Goal: Task Accomplishment & Management: Manage account settings

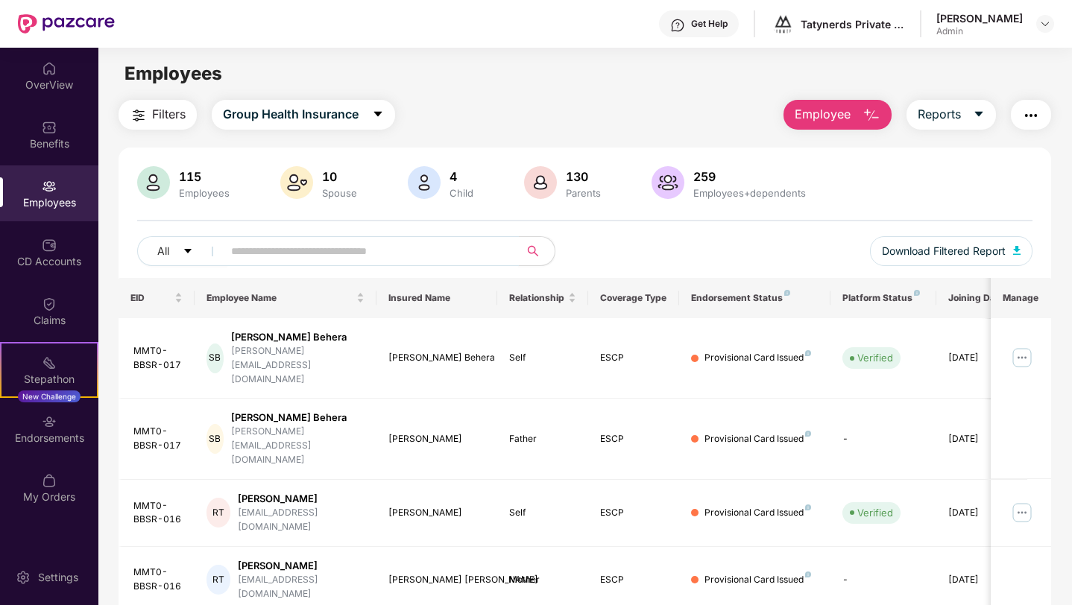
click at [330, 245] on input "text" at bounding box center [365, 251] width 268 height 22
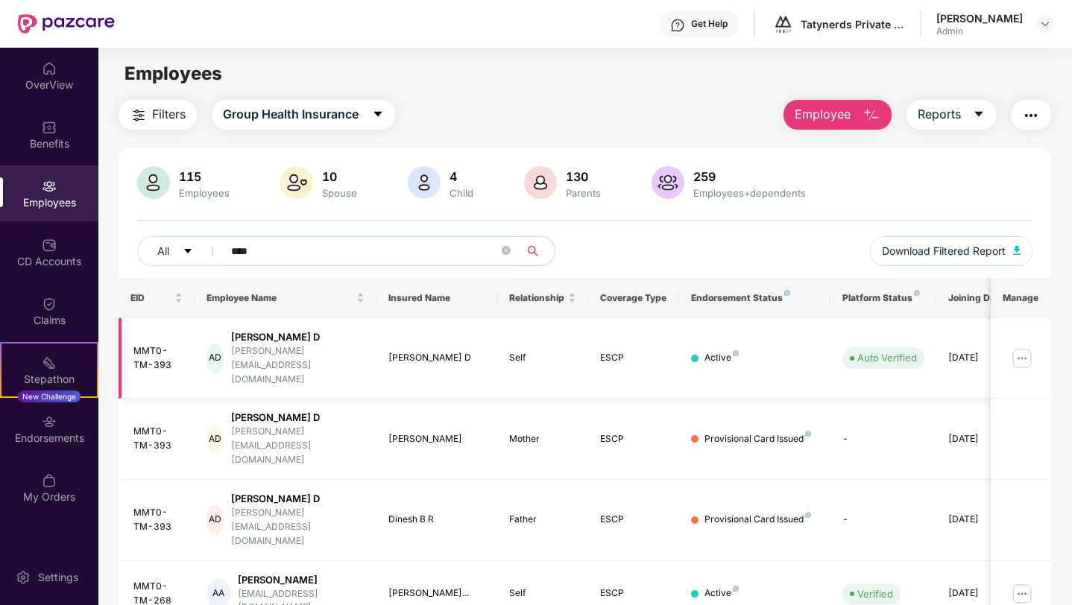
scroll to position [26, 0]
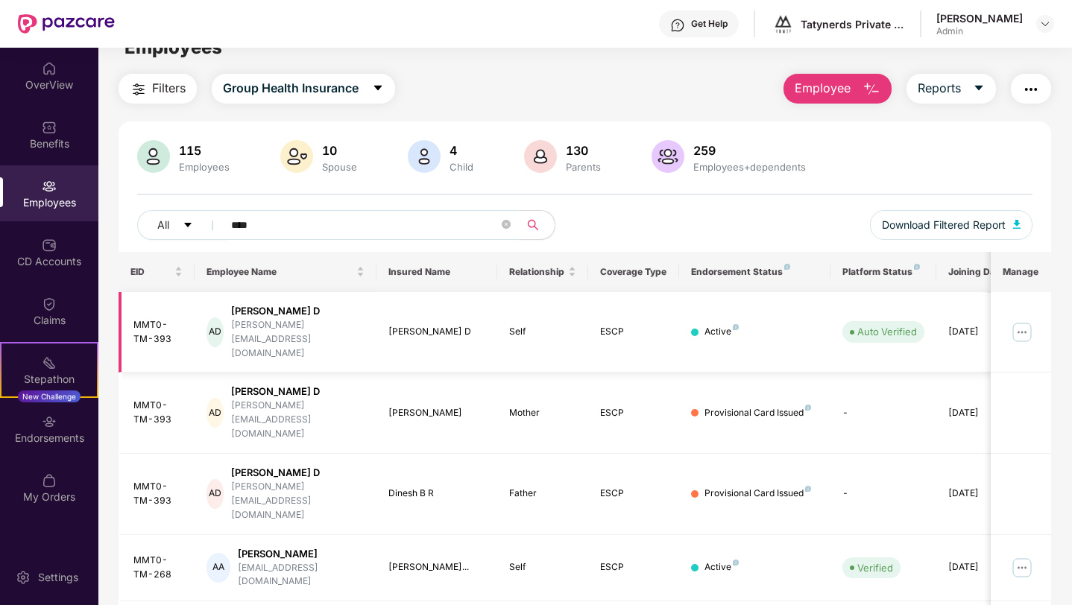
type input "****"
click at [1017, 320] on img at bounding box center [1022, 332] width 24 height 24
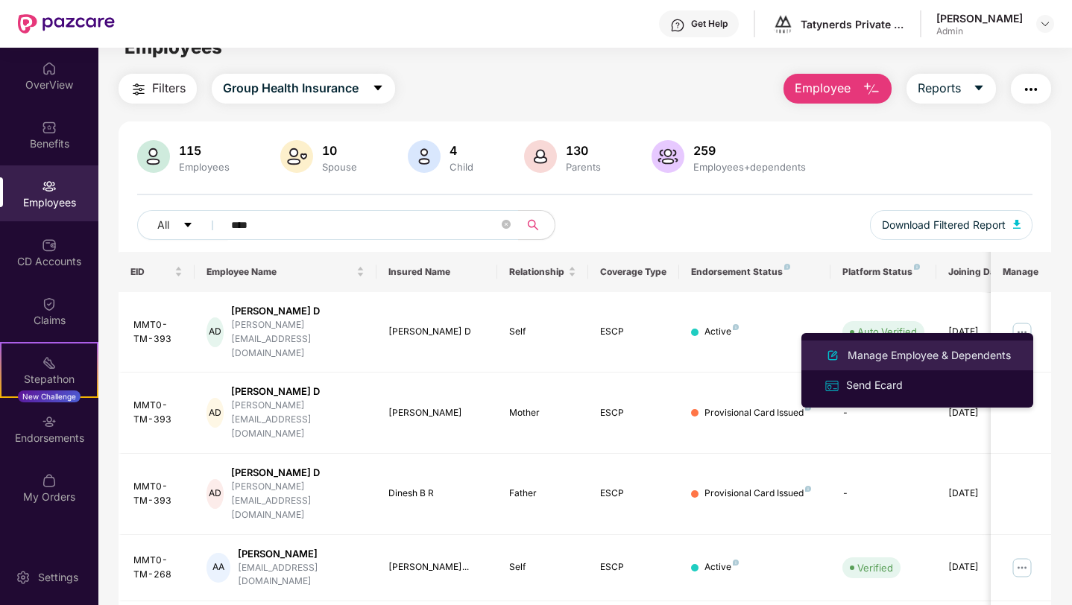
click at [970, 350] on div "Manage Employee & Dependents" at bounding box center [928, 355] width 169 height 16
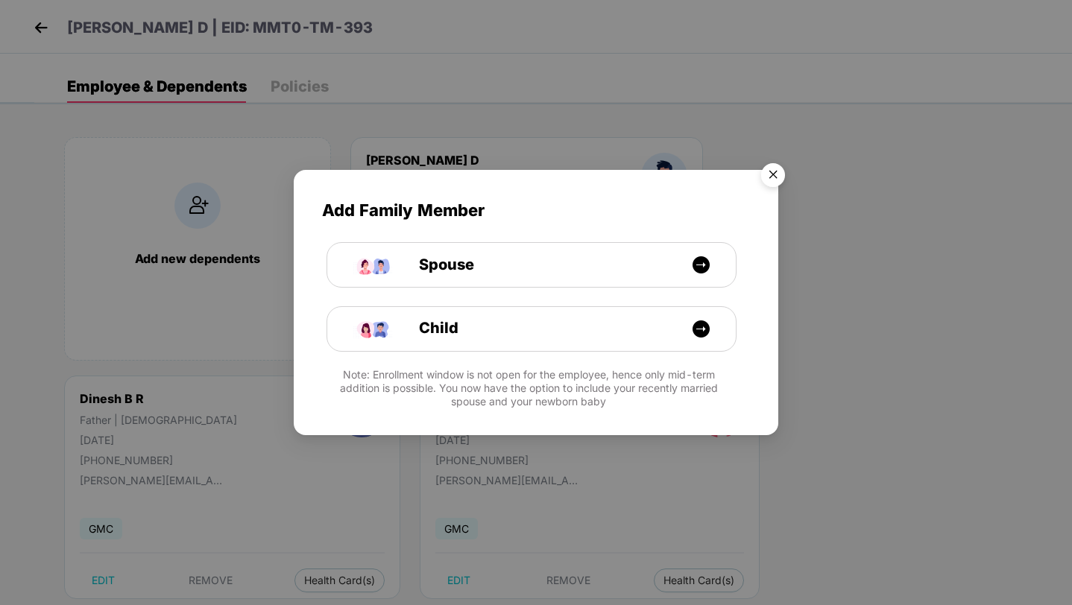
click at [771, 171] on img "Close" at bounding box center [773, 178] width 42 height 42
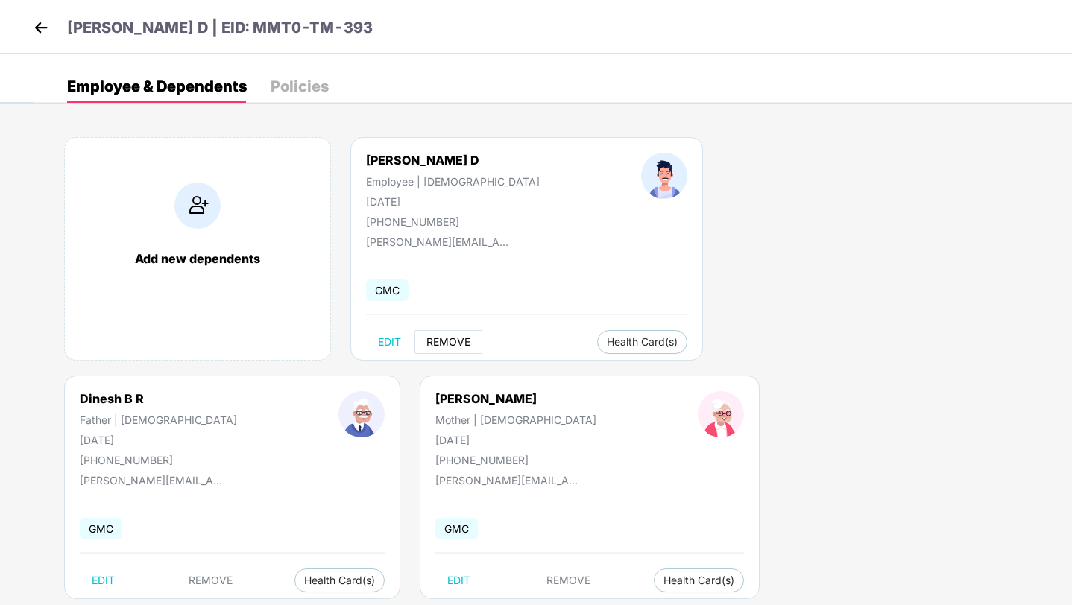
click at [449, 344] on span "REMOVE" at bounding box center [448, 342] width 44 height 12
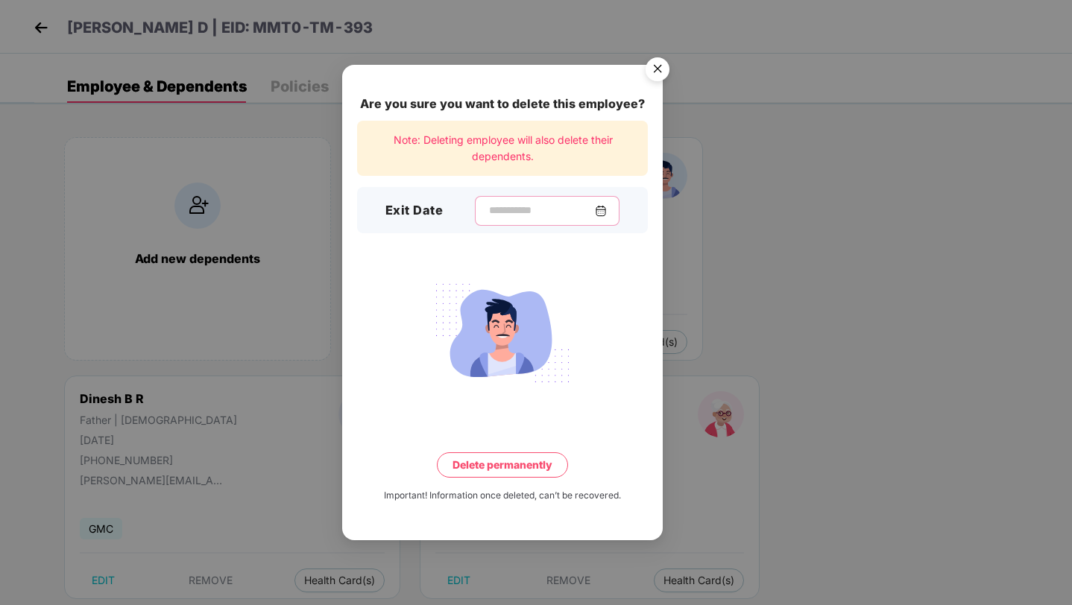
click at [535, 214] on input at bounding box center [540, 211] width 107 height 16
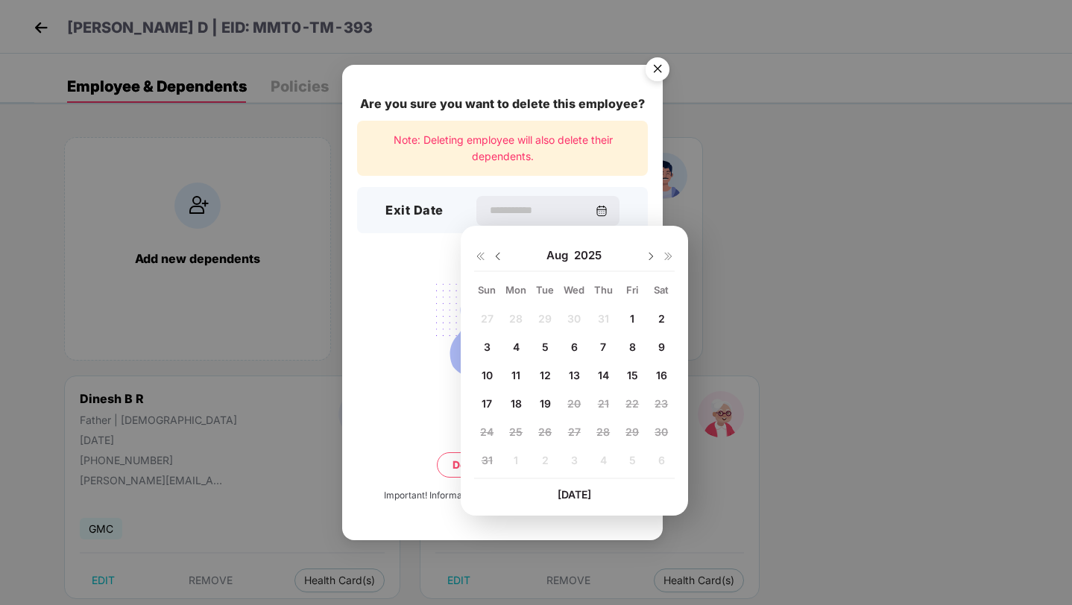
click at [601, 346] on span "7" at bounding box center [603, 347] width 6 height 13
type input "**********"
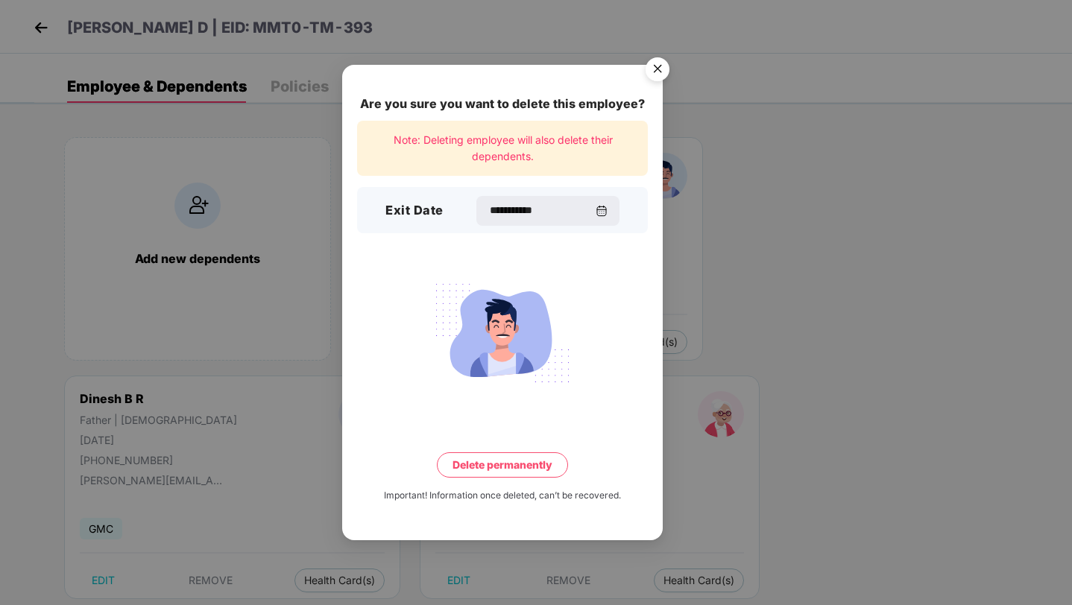
click at [526, 469] on button "Delete permanently" at bounding box center [502, 464] width 131 height 25
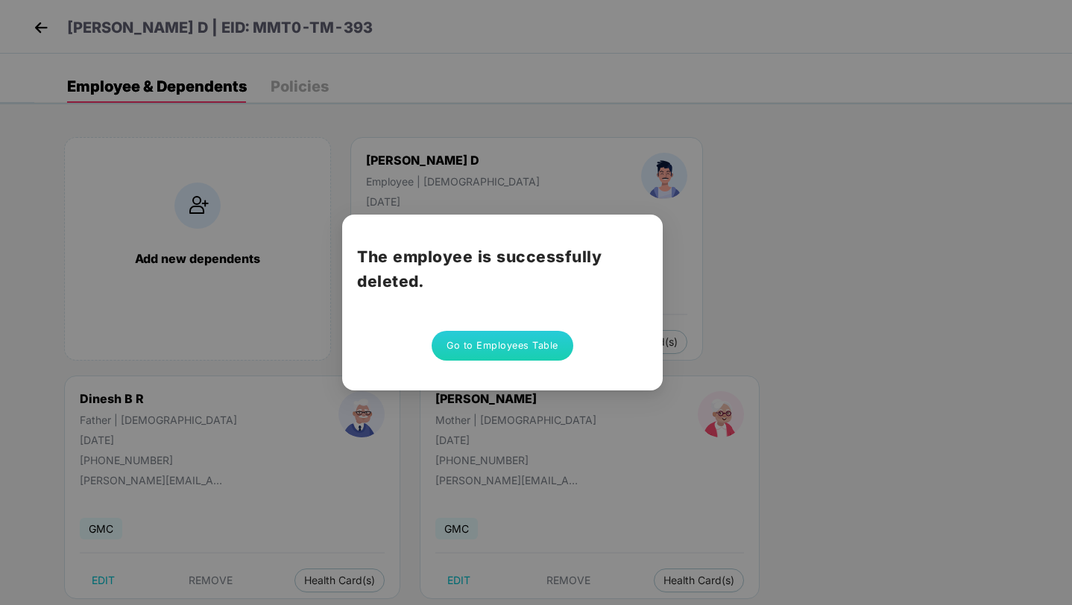
click at [543, 347] on button "Go to Employees Table" at bounding box center [503, 346] width 142 height 30
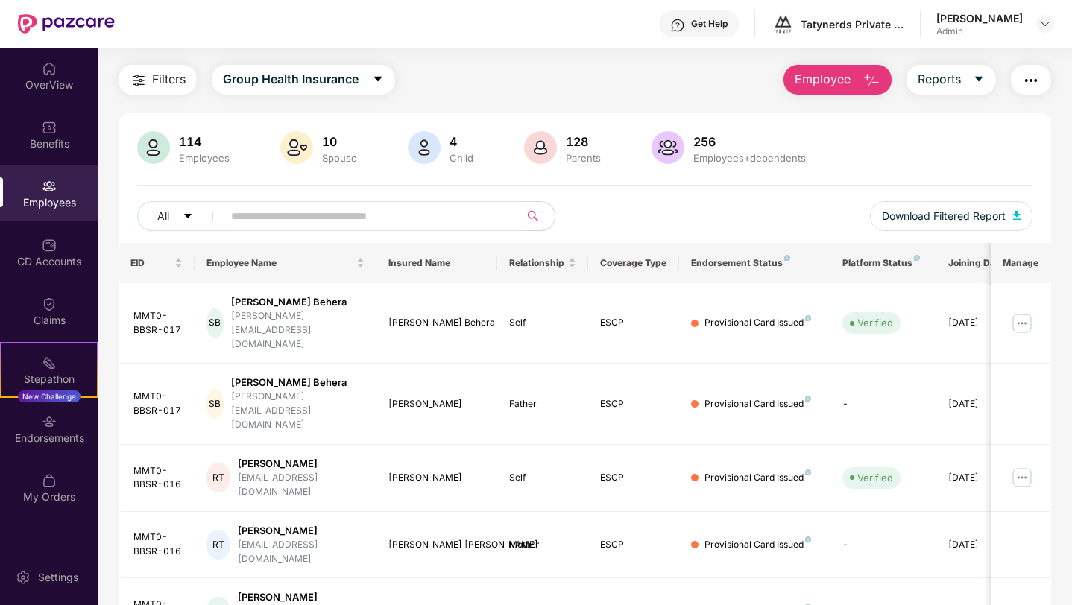
scroll to position [0, 0]
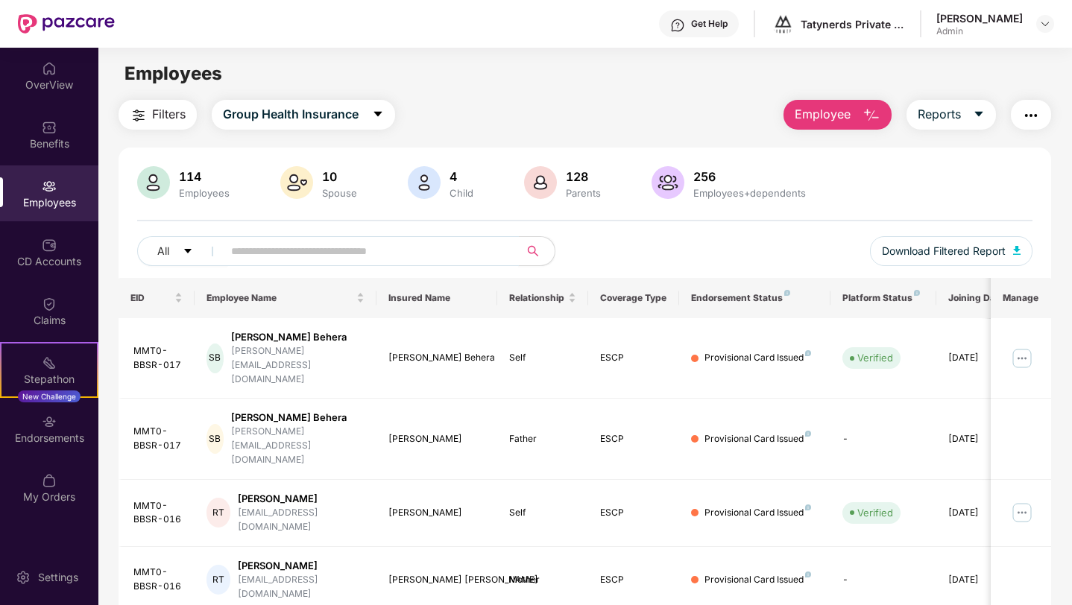
click at [390, 259] on input "text" at bounding box center [365, 251] width 268 height 22
type input "*"
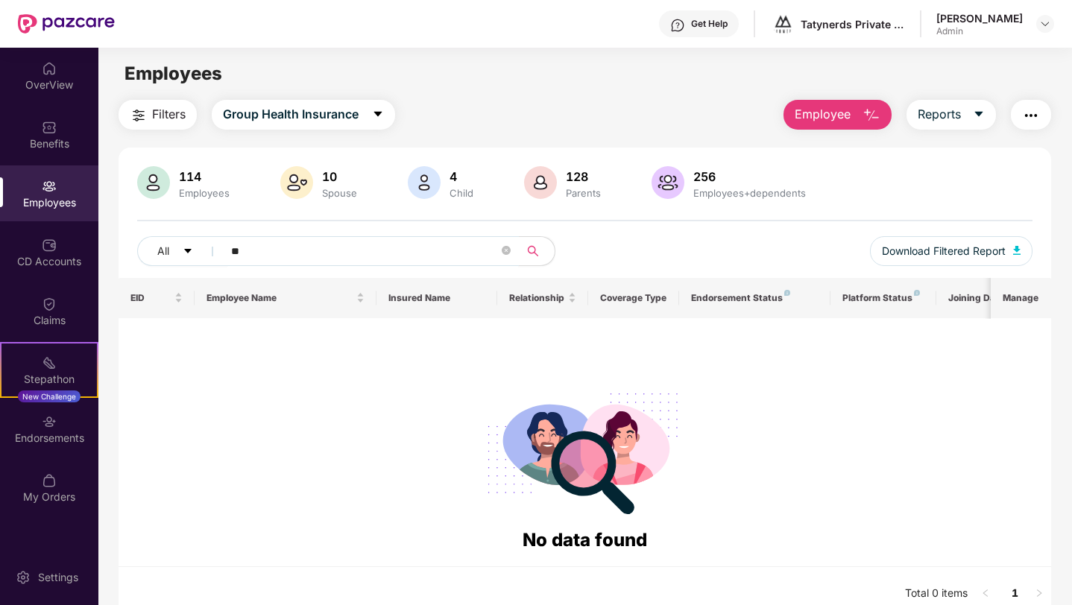
type input "*"
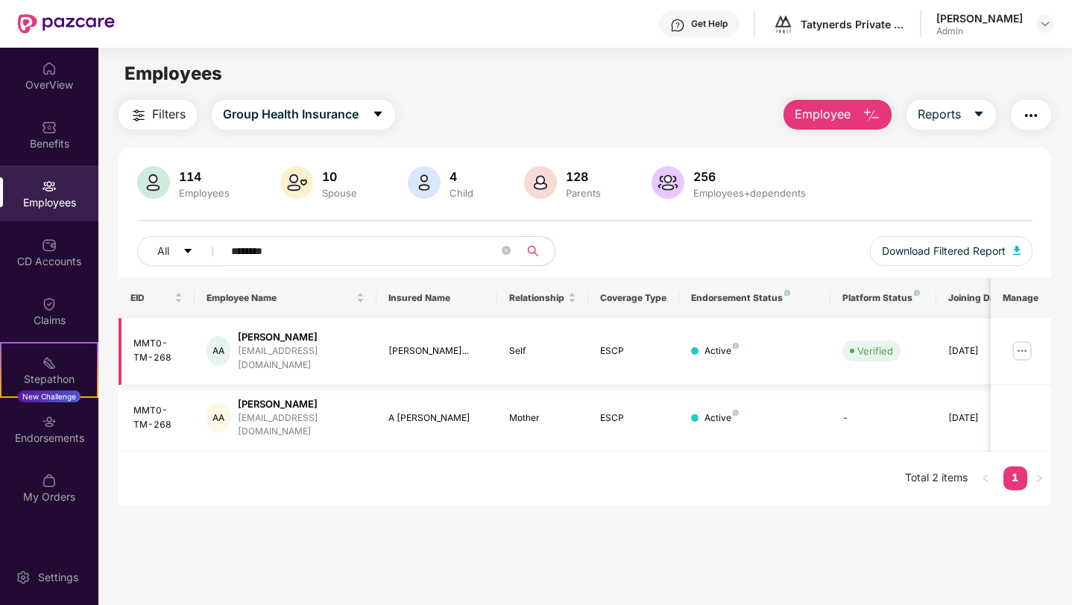
type input "********"
click at [1014, 351] on img at bounding box center [1022, 351] width 24 height 24
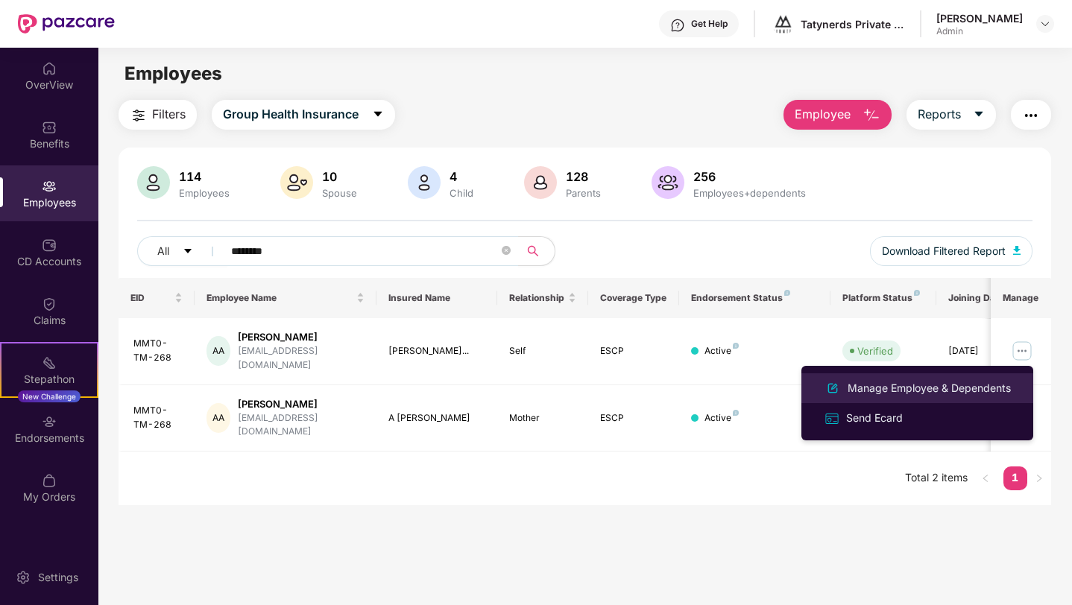
click at [940, 387] on div "Manage Employee & Dependents" at bounding box center [928, 388] width 169 height 16
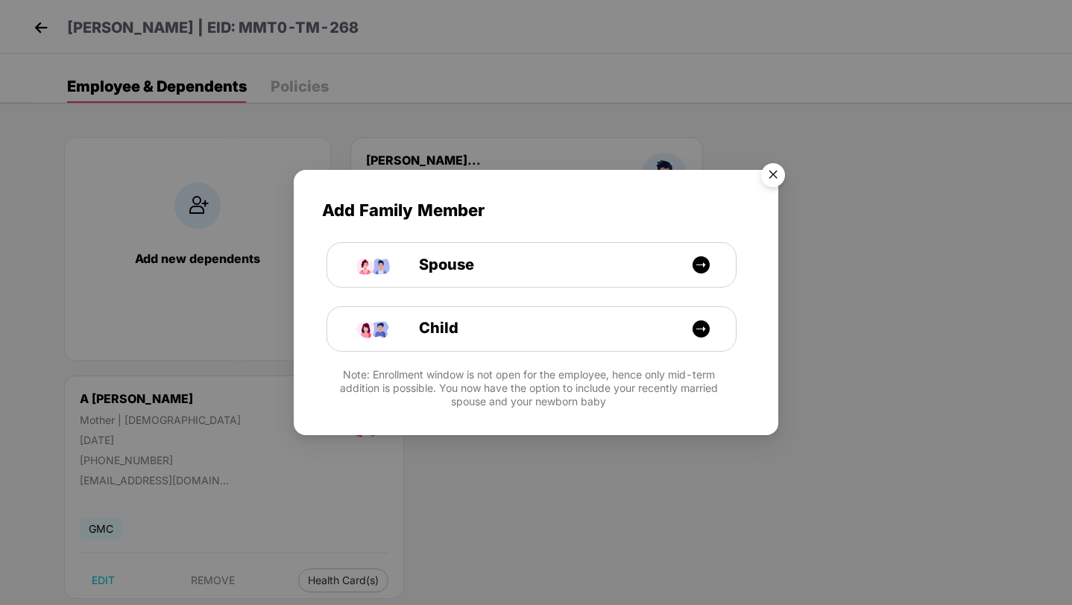
click at [778, 172] on img "Close" at bounding box center [773, 178] width 42 height 42
